Goal: Task Accomplishment & Management: Use online tool/utility

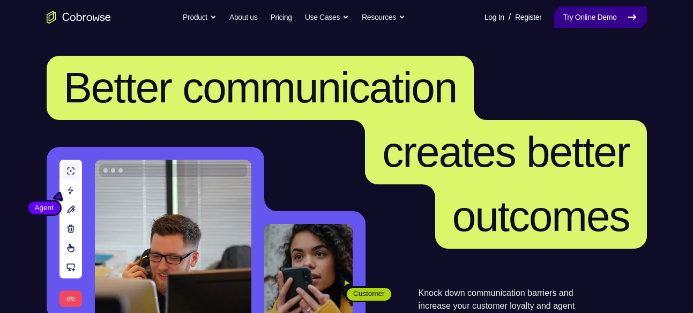
click at [578, 16] on link "Try Online Demo" at bounding box center [600, 16] width 92 height 21
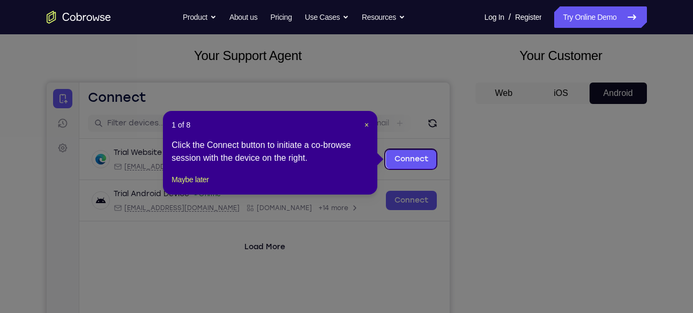
scroll to position [56, 0]
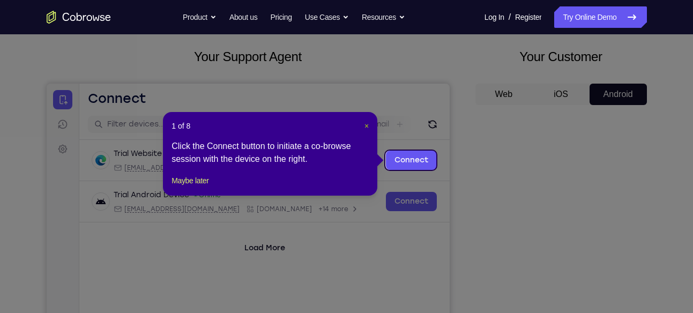
click at [365, 128] on span "×" at bounding box center [367, 126] width 4 height 9
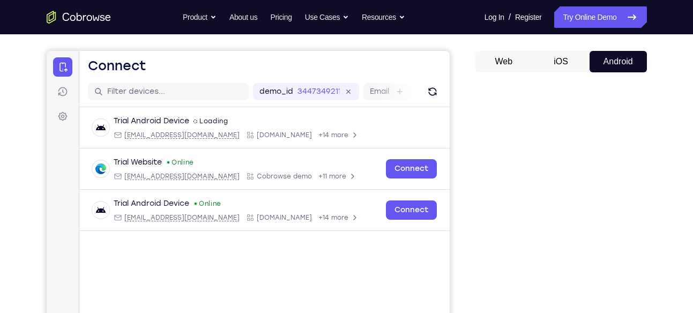
scroll to position [88, 0]
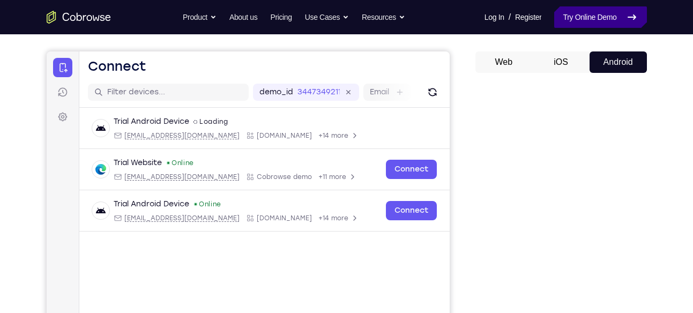
click at [611, 19] on link "Try Online Demo" at bounding box center [600, 16] width 92 height 21
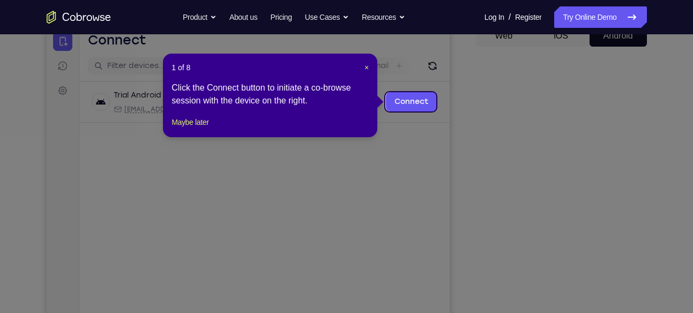
click at [408, 164] on icon at bounding box center [350, 156] width 701 height 313
click at [367, 68] on span "×" at bounding box center [367, 67] width 4 height 9
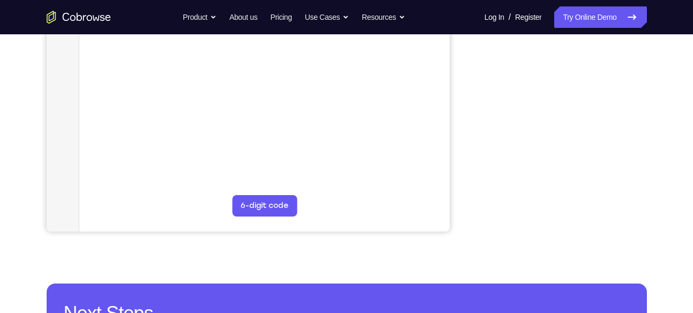
scroll to position [269, 0]
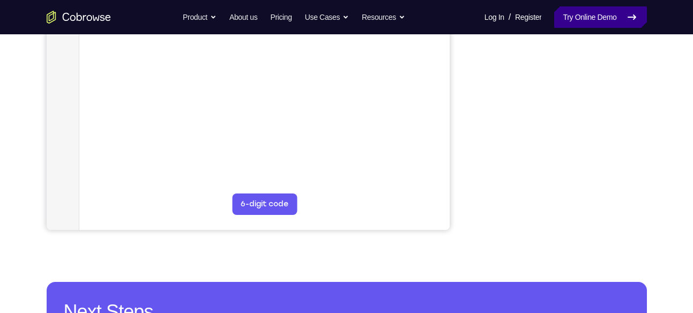
click at [619, 24] on link "Try Online Demo" at bounding box center [600, 16] width 92 height 21
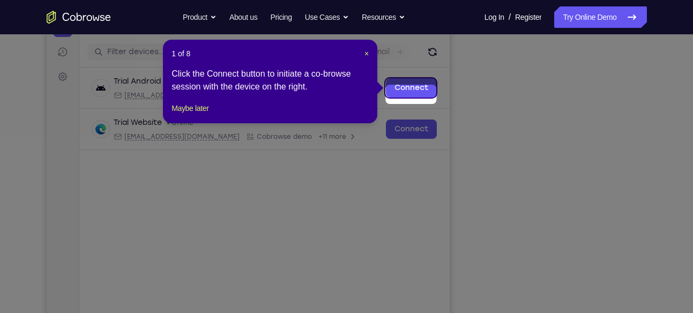
scroll to position [122, 0]
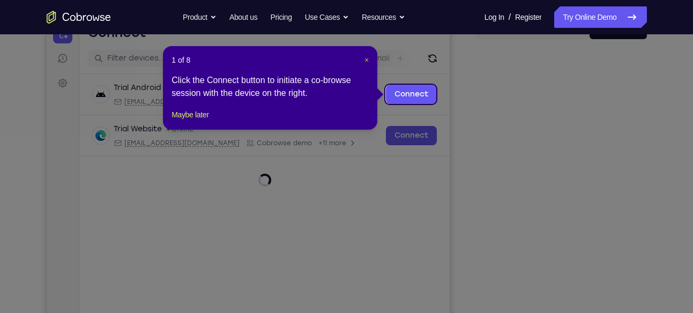
click at [366, 62] on span "×" at bounding box center [367, 60] width 4 height 9
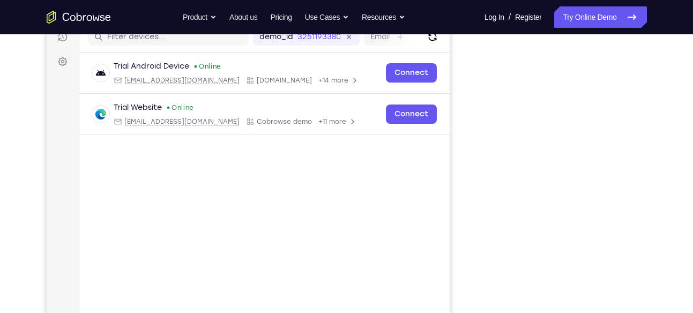
scroll to position [172, 0]
